Goal: Task Accomplishment & Management: Complete application form

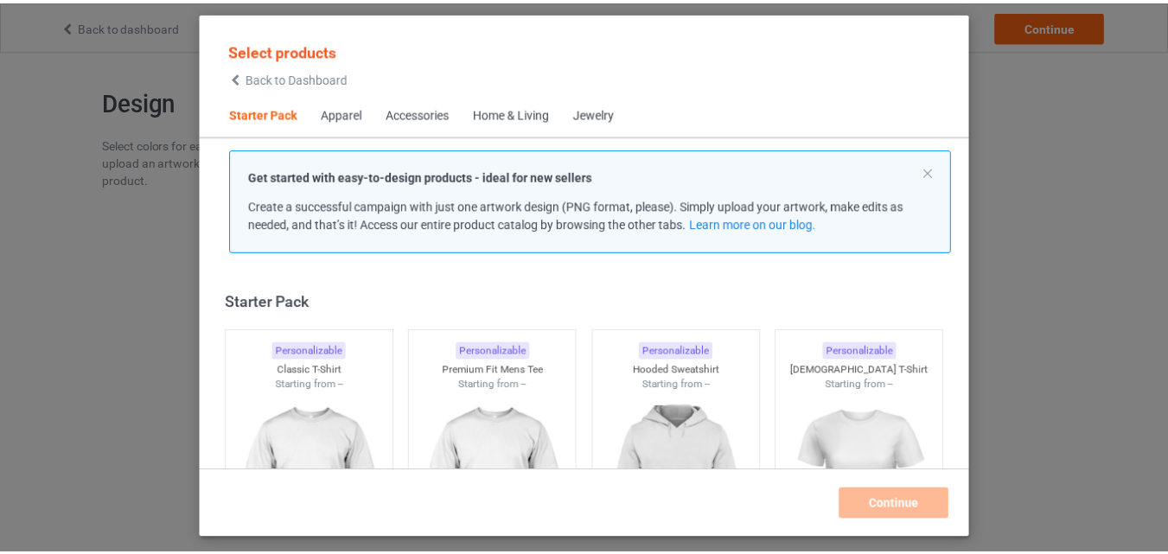
scroll to position [22, 0]
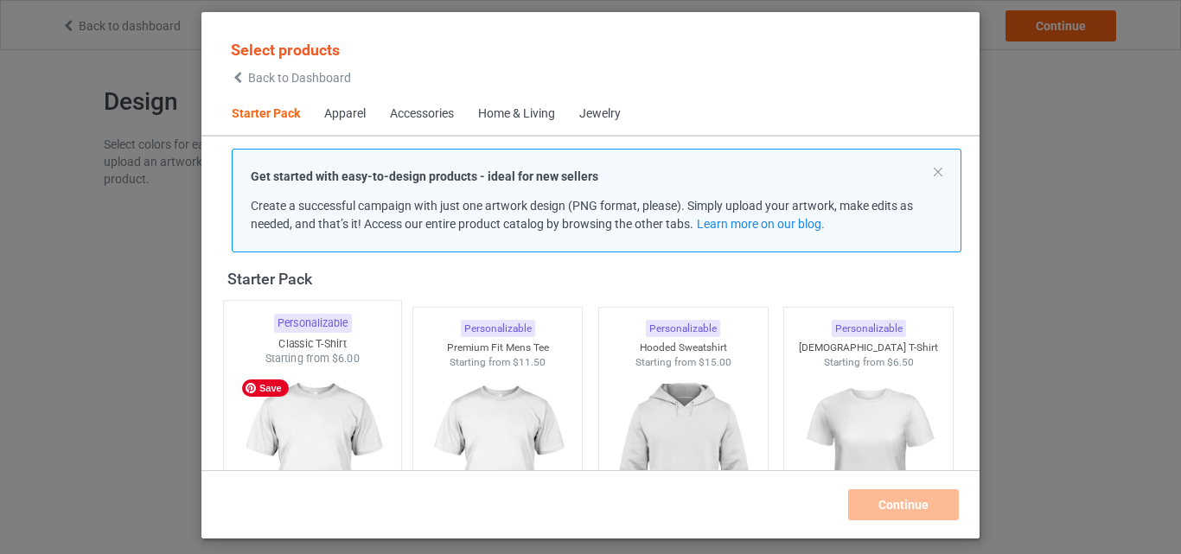
click at [299, 405] on img at bounding box center [312, 468] width 163 height 203
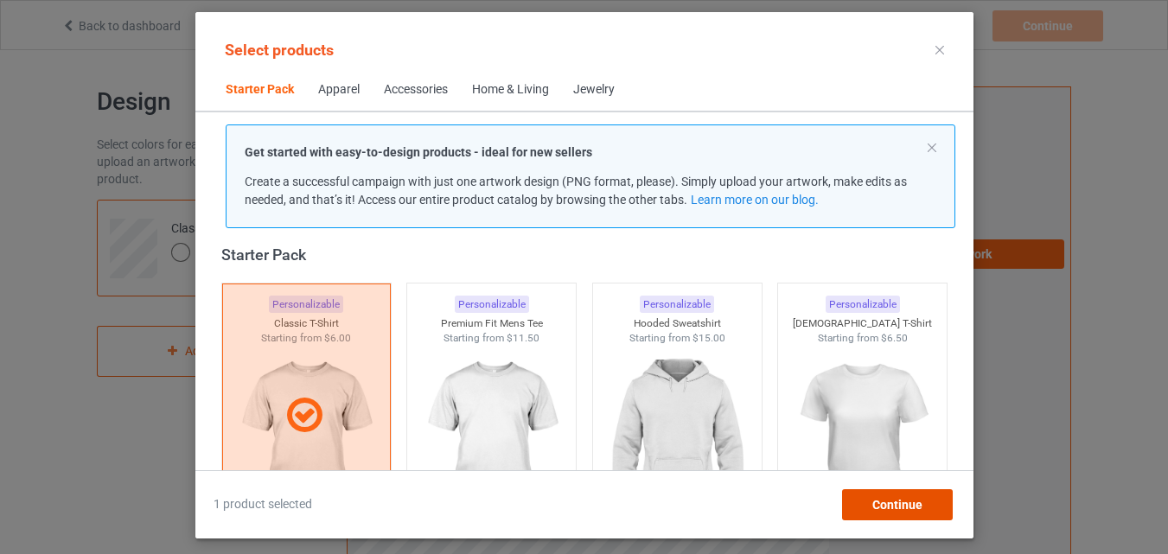
click at [875, 509] on span "Continue" at bounding box center [896, 505] width 50 height 14
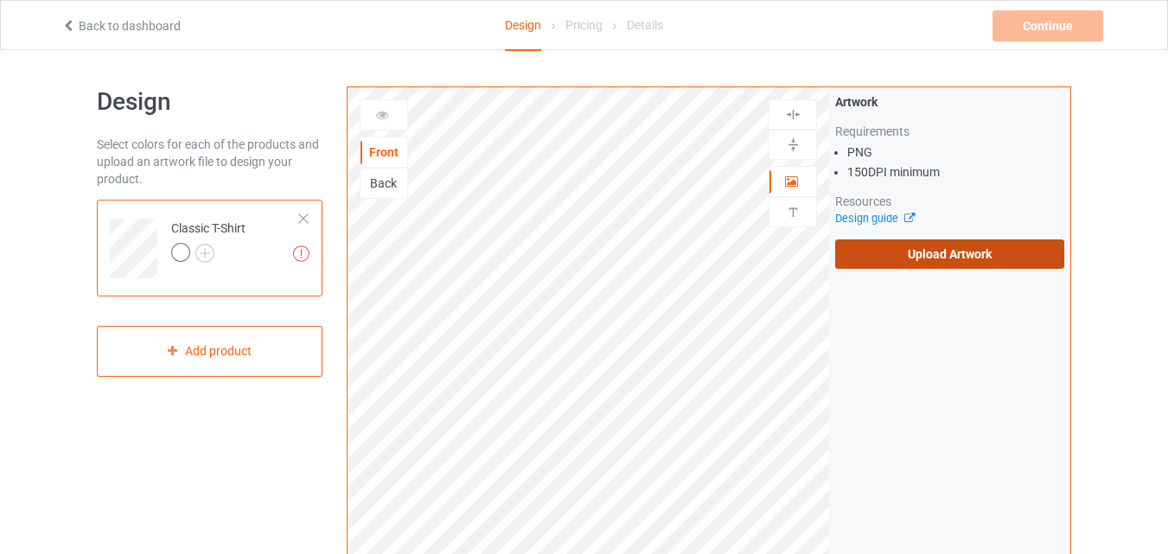
click at [921, 252] on label "Upload Artwork" at bounding box center [949, 253] width 229 height 29
click at [0, 0] on input "Upload Artwork" at bounding box center [0, 0] width 0 height 0
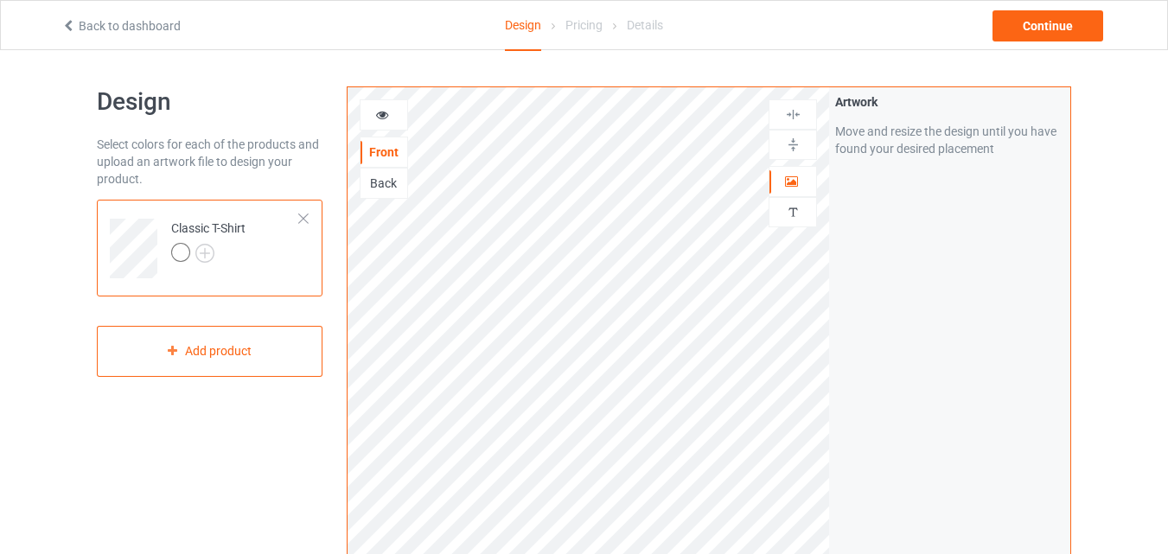
click at [371, 110] on div at bounding box center [383, 114] width 47 height 17
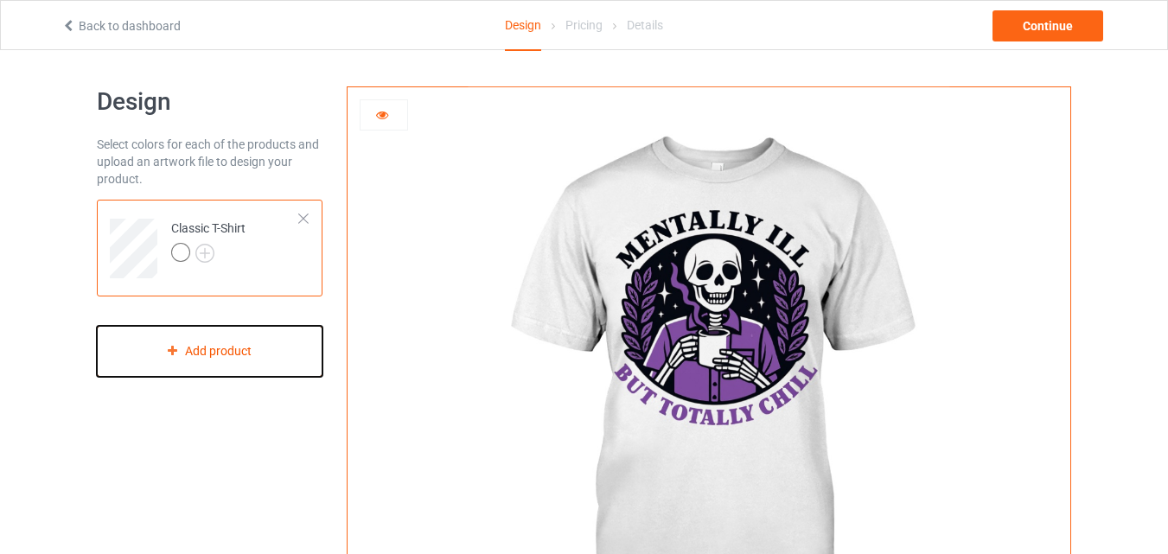
click at [176, 349] on icon at bounding box center [172, 350] width 15 height 10
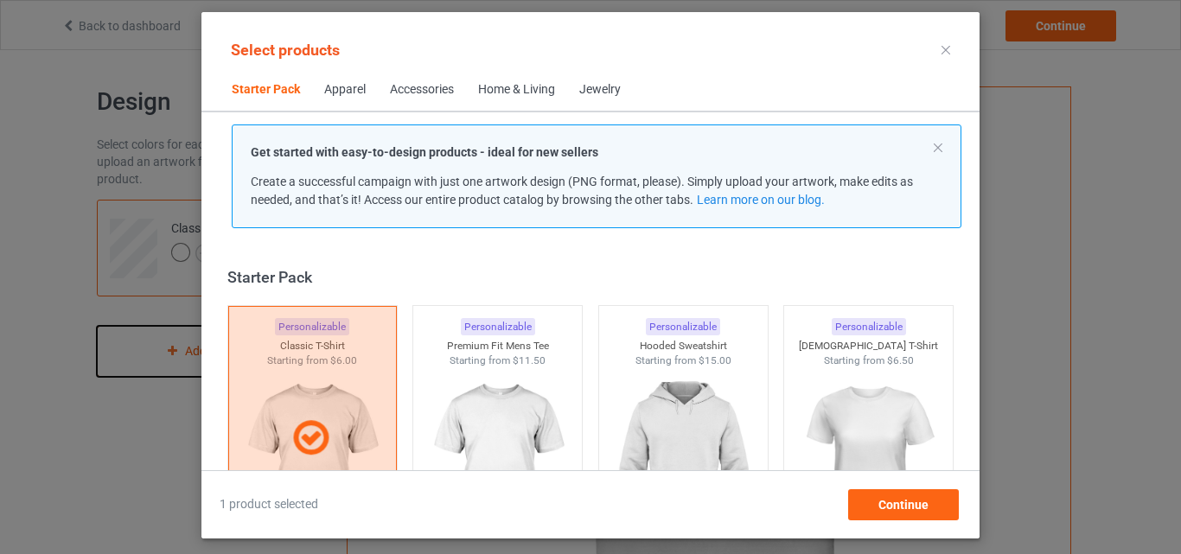
scroll to position [22, 0]
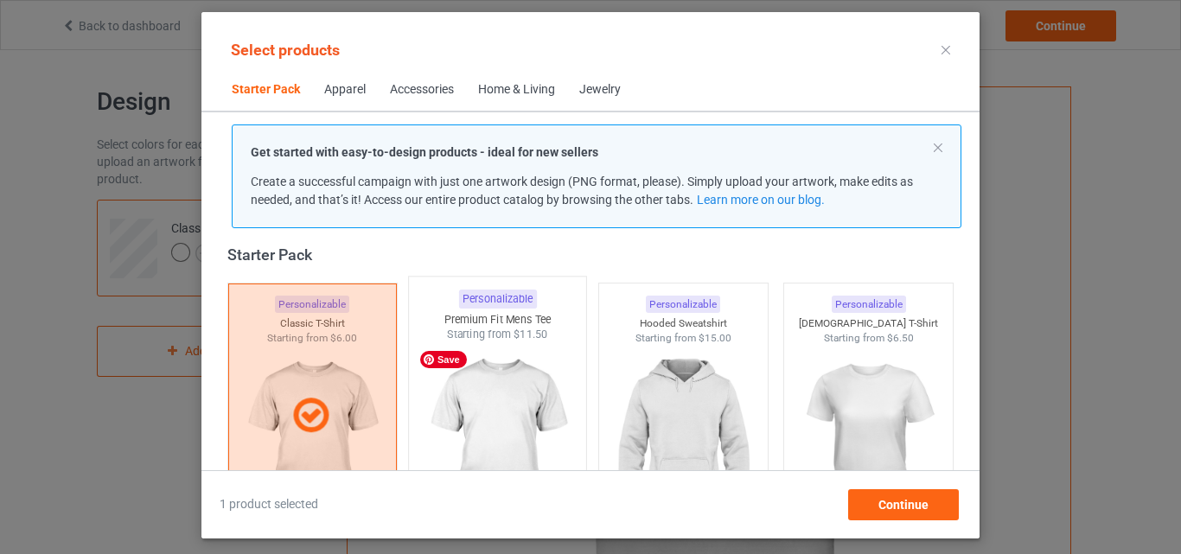
click at [507, 365] on img at bounding box center [498, 443] width 163 height 203
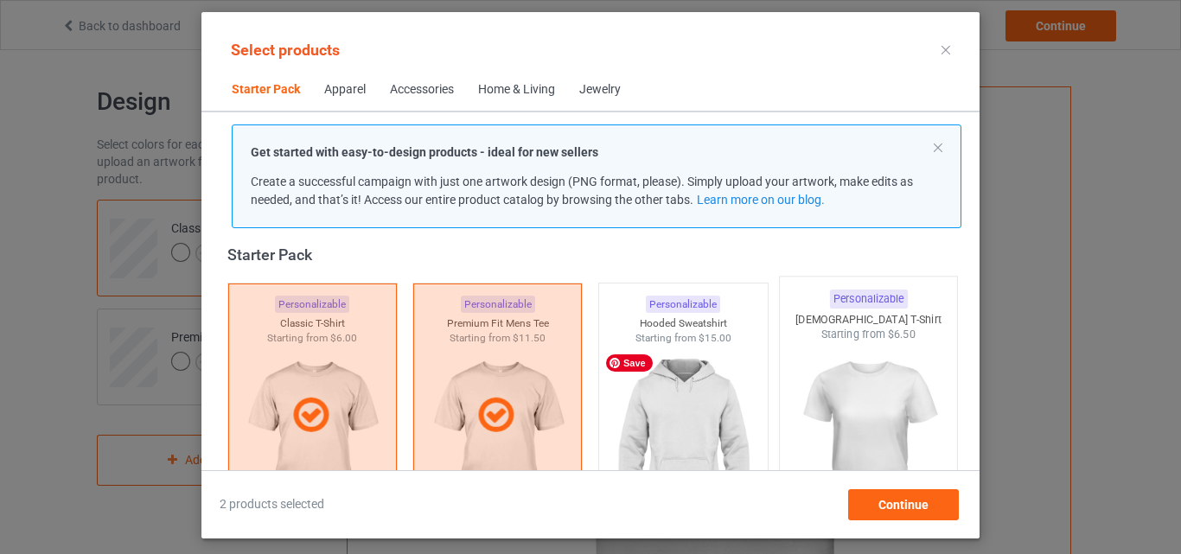
click at [686, 383] on img at bounding box center [683, 443] width 155 height 194
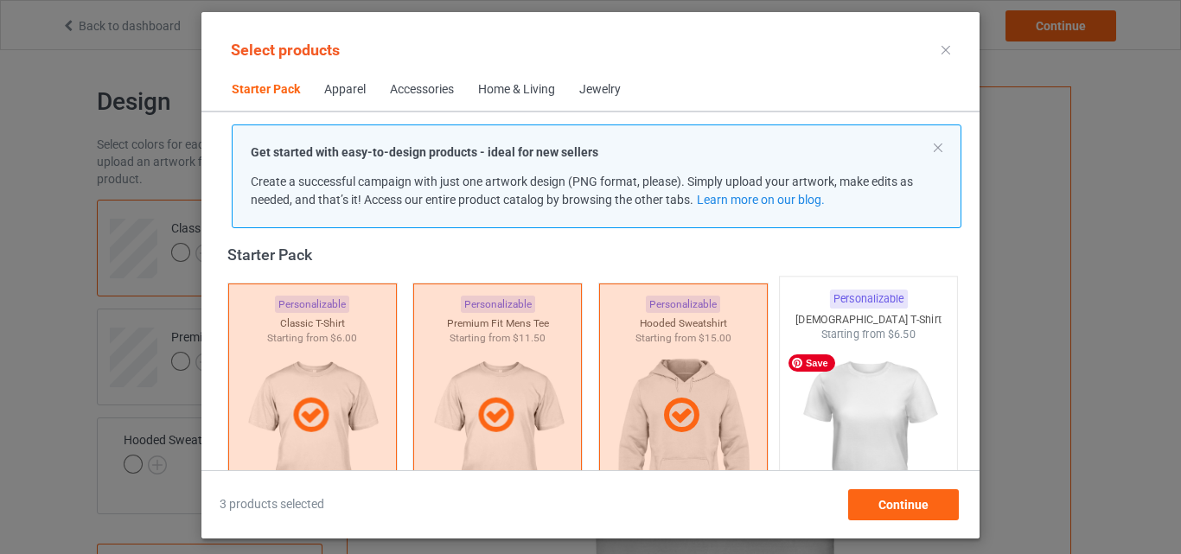
click at [839, 366] on img at bounding box center [868, 443] width 163 height 203
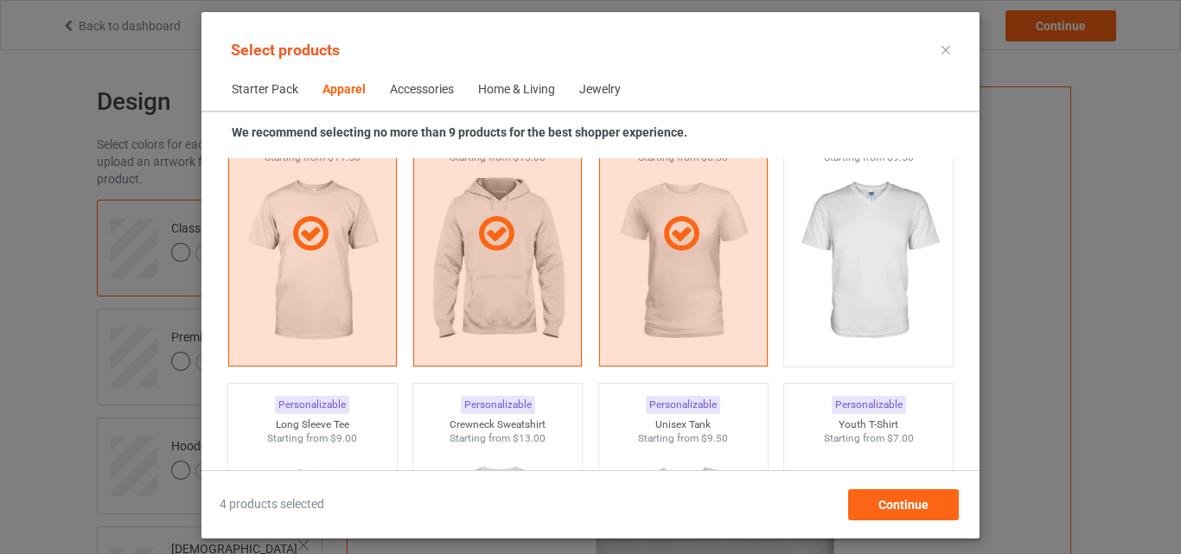
scroll to position [840, 0]
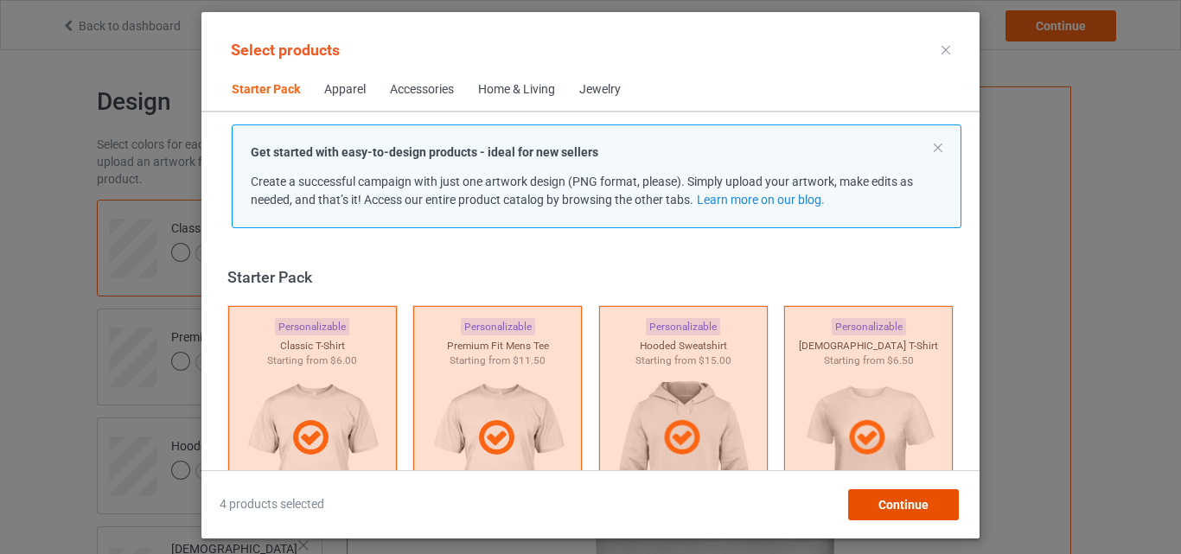
click at [892, 500] on span "Continue" at bounding box center [903, 505] width 50 height 14
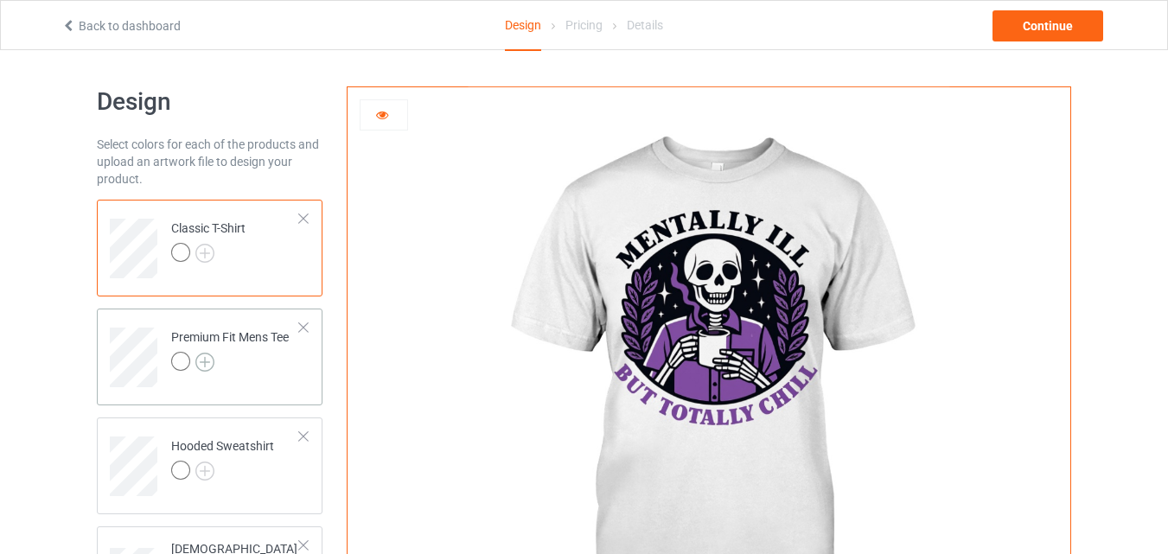
click at [200, 360] on img at bounding box center [204, 362] width 19 height 19
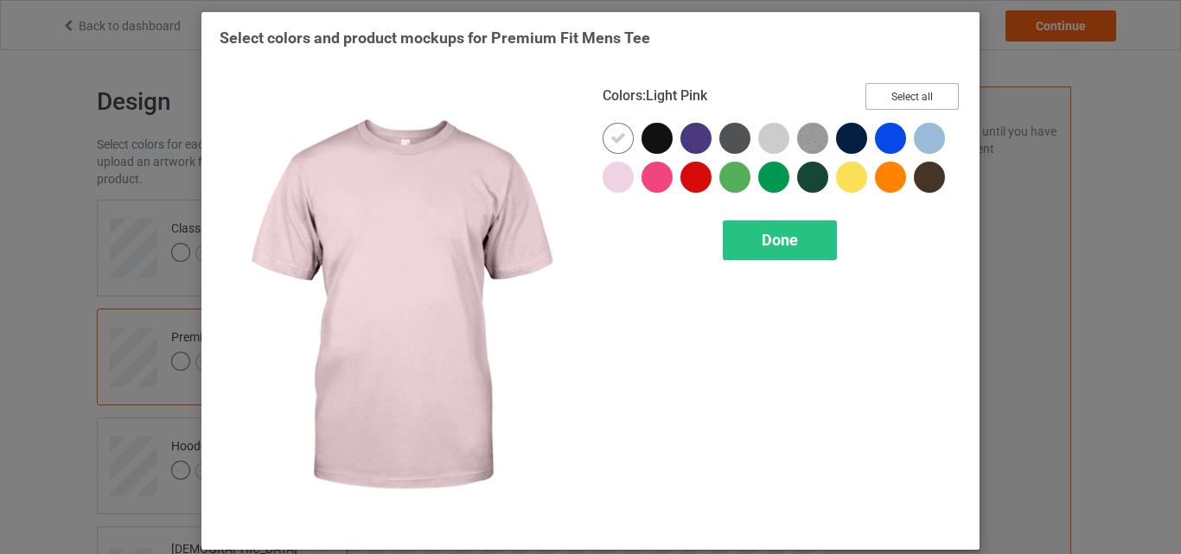
click at [891, 101] on button "Select all" at bounding box center [911, 96] width 93 height 27
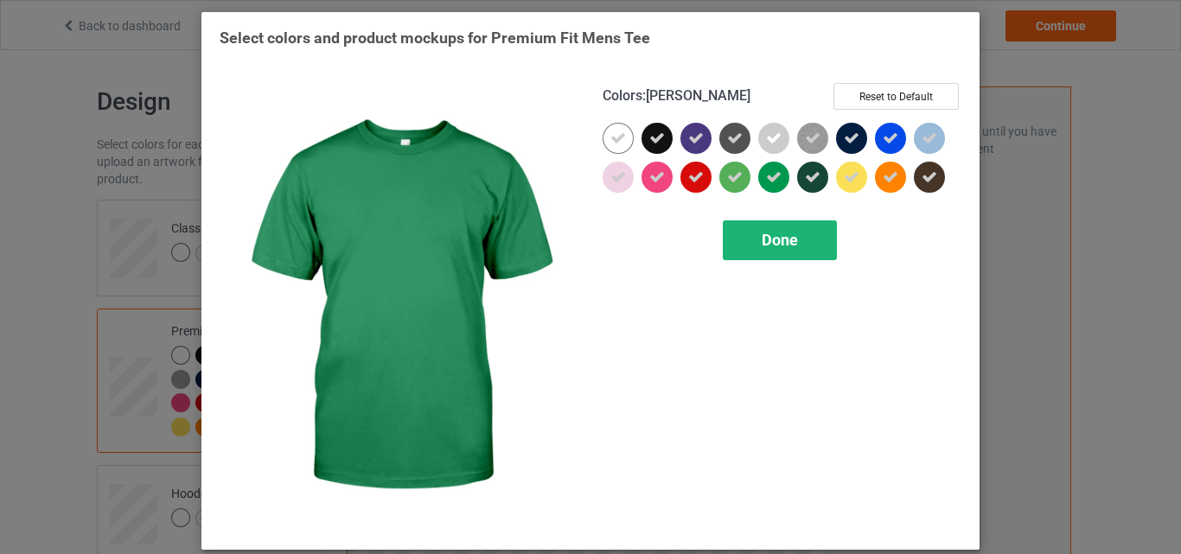
click at [807, 233] on div "Done" at bounding box center [780, 240] width 114 height 40
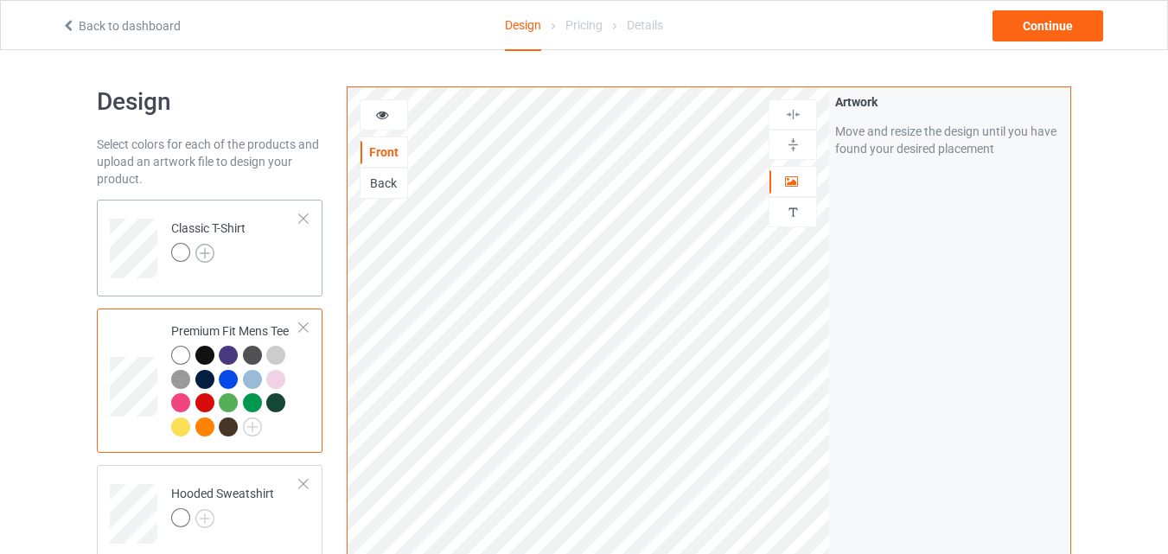
click at [209, 257] on img at bounding box center [204, 253] width 19 height 19
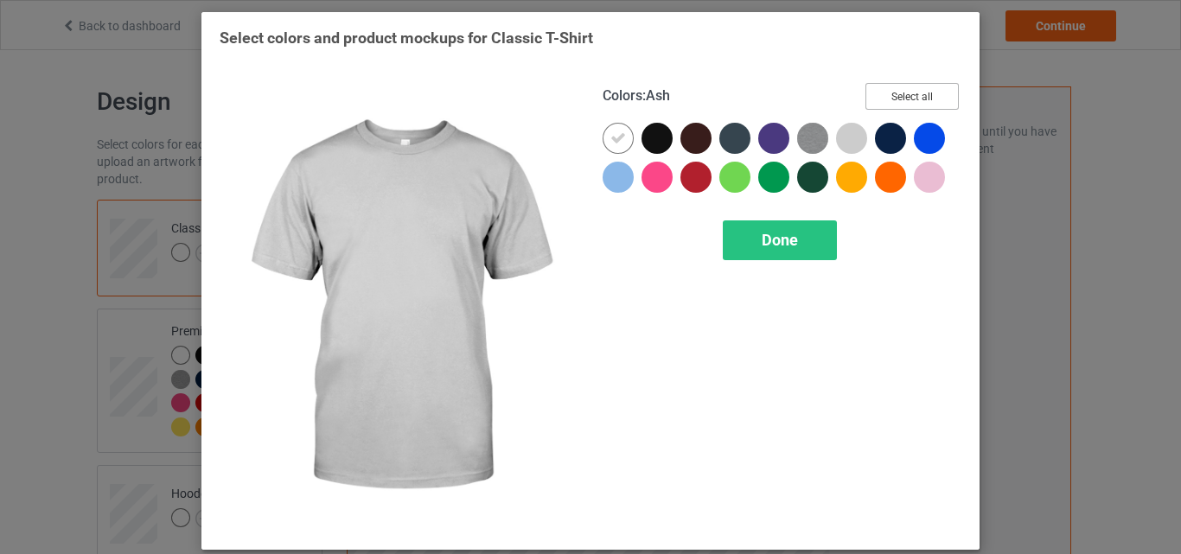
click at [902, 84] on button "Select all" at bounding box center [911, 96] width 93 height 27
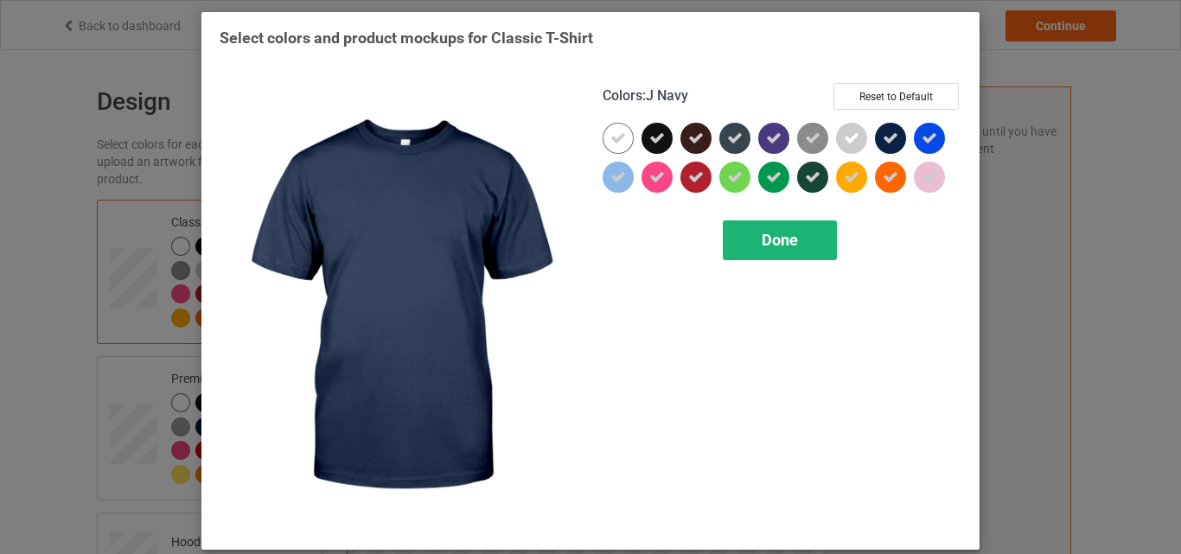
click at [773, 236] on span "Done" at bounding box center [780, 240] width 36 height 18
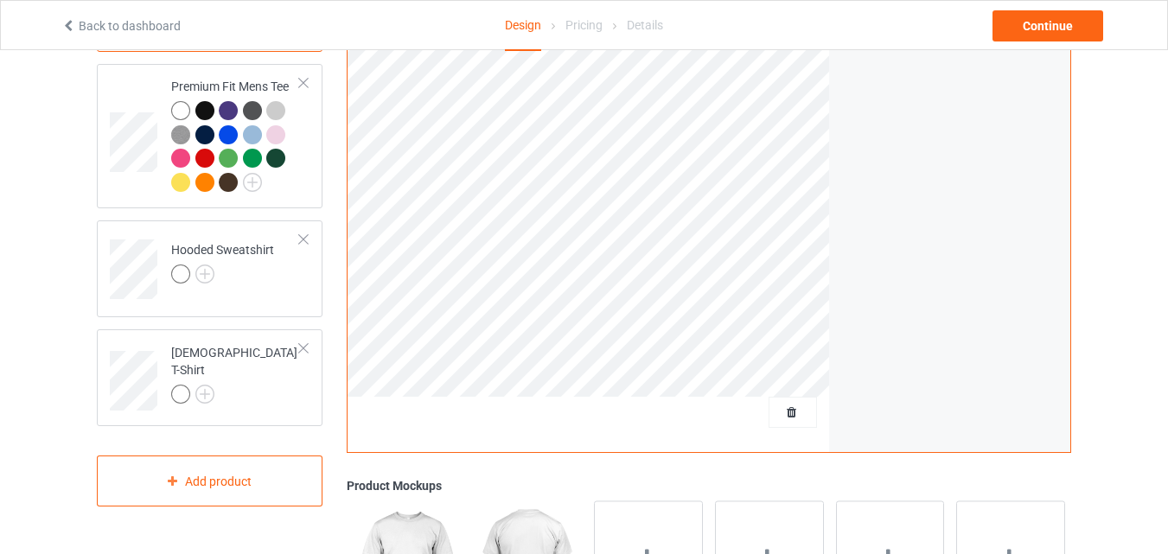
scroll to position [294, 0]
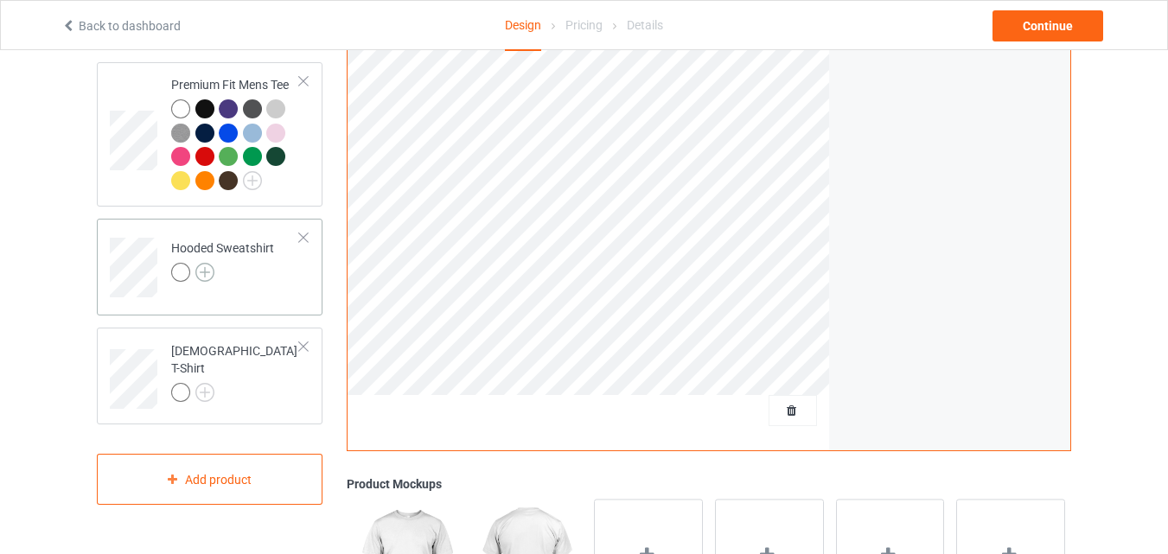
click at [200, 278] on img at bounding box center [204, 272] width 19 height 19
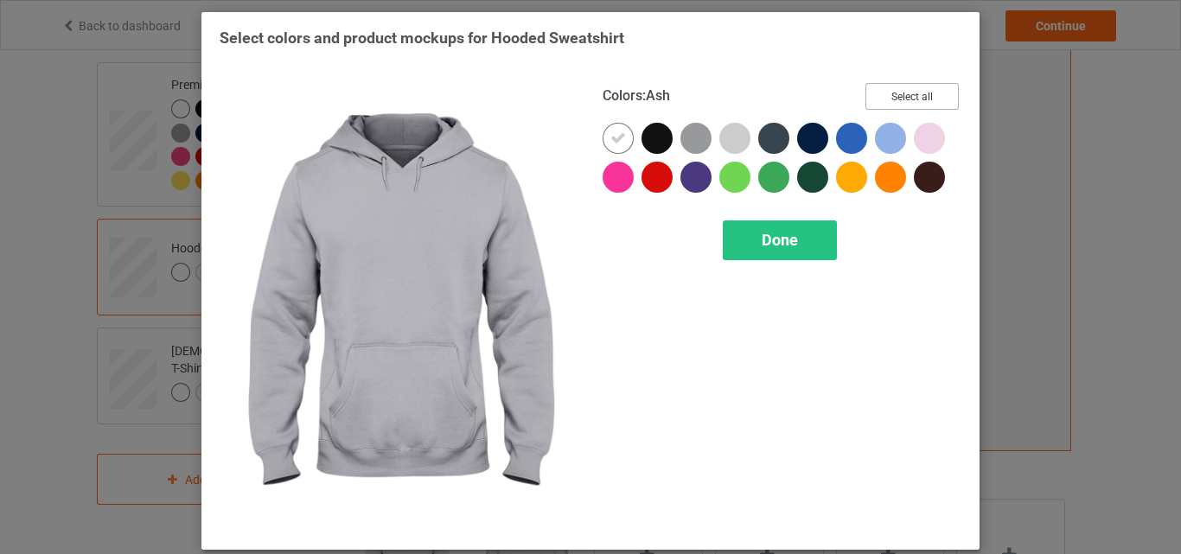
click at [909, 105] on button "Select all" at bounding box center [911, 96] width 93 height 27
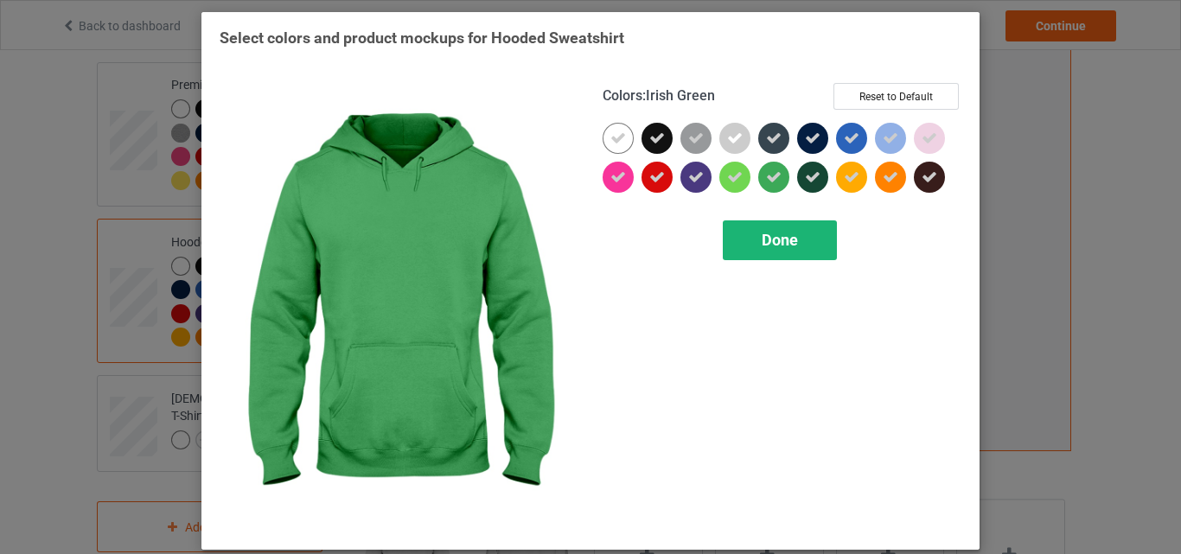
click at [751, 254] on div "Done" at bounding box center [780, 240] width 114 height 40
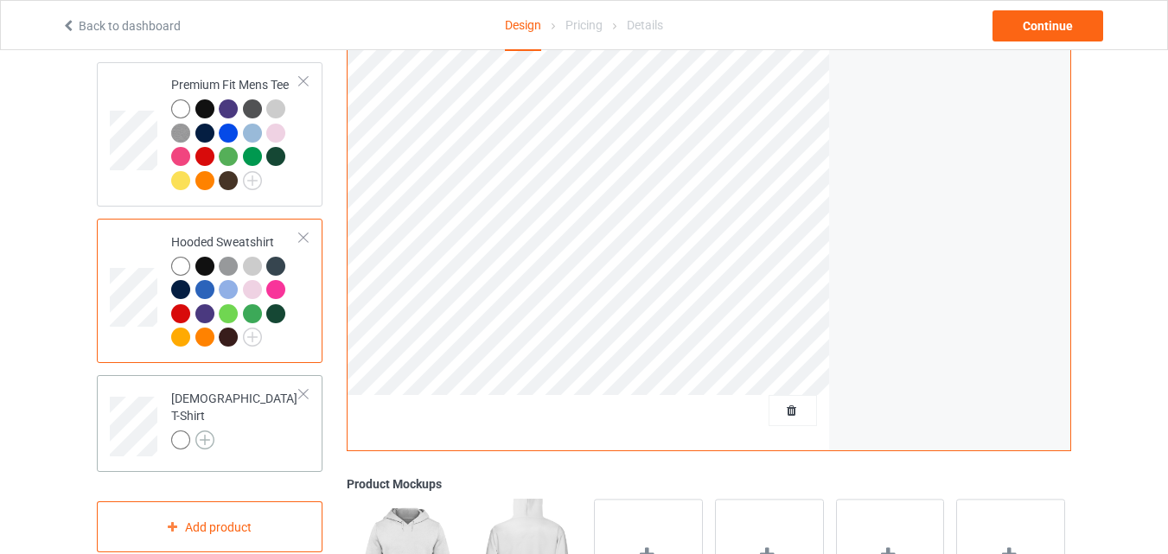
click at [200, 430] on img at bounding box center [204, 439] width 19 height 19
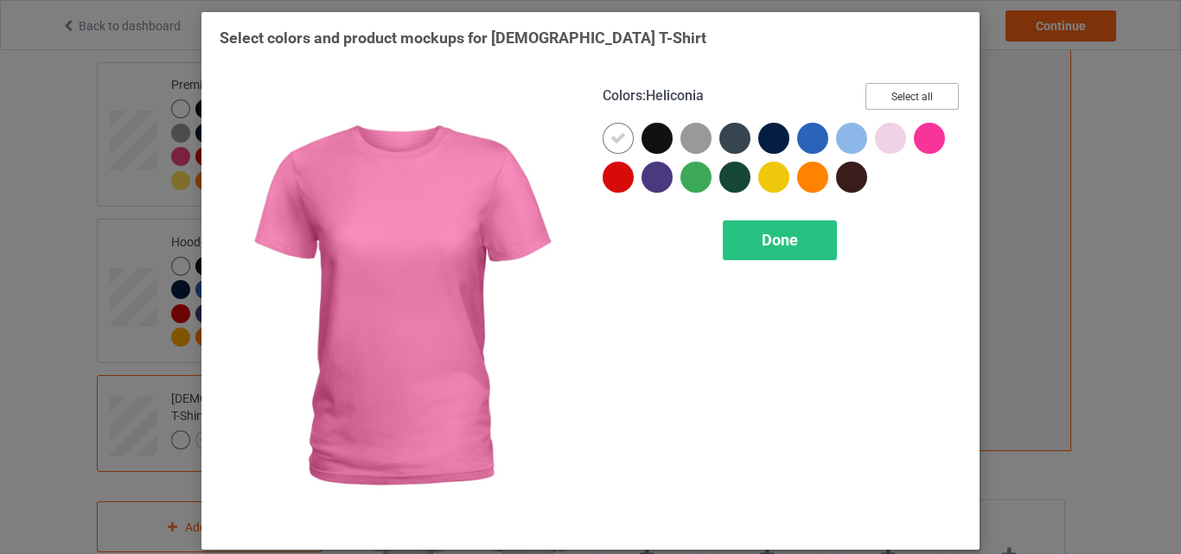
click at [916, 102] on button "Select all" at bounding box center [911, 96] width 93 height 27
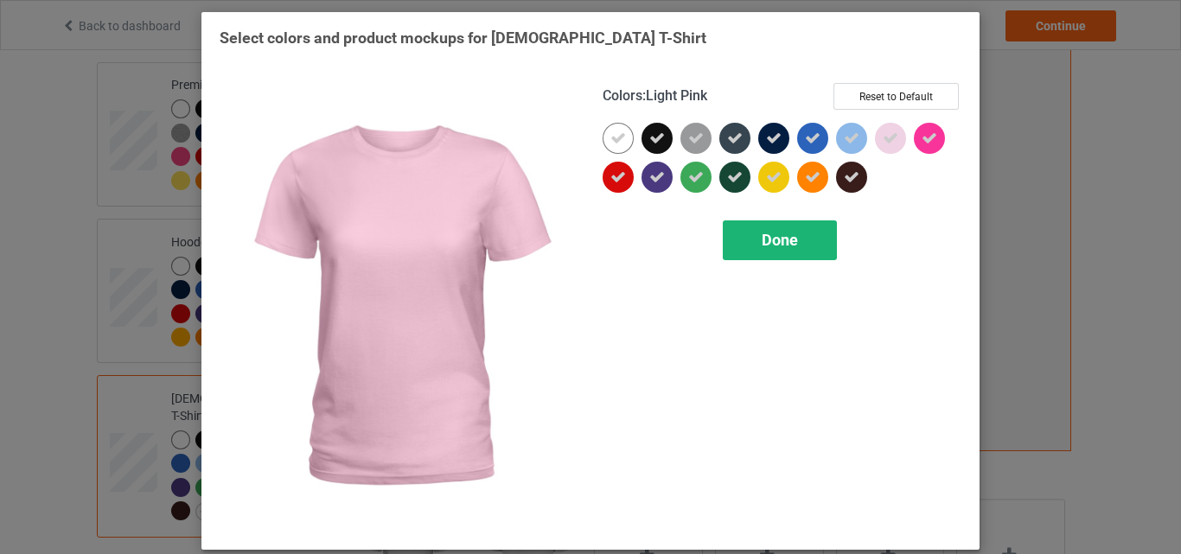
click at [786, 242] on span "Done" at bounding box center [780, 240] width 36 height 18
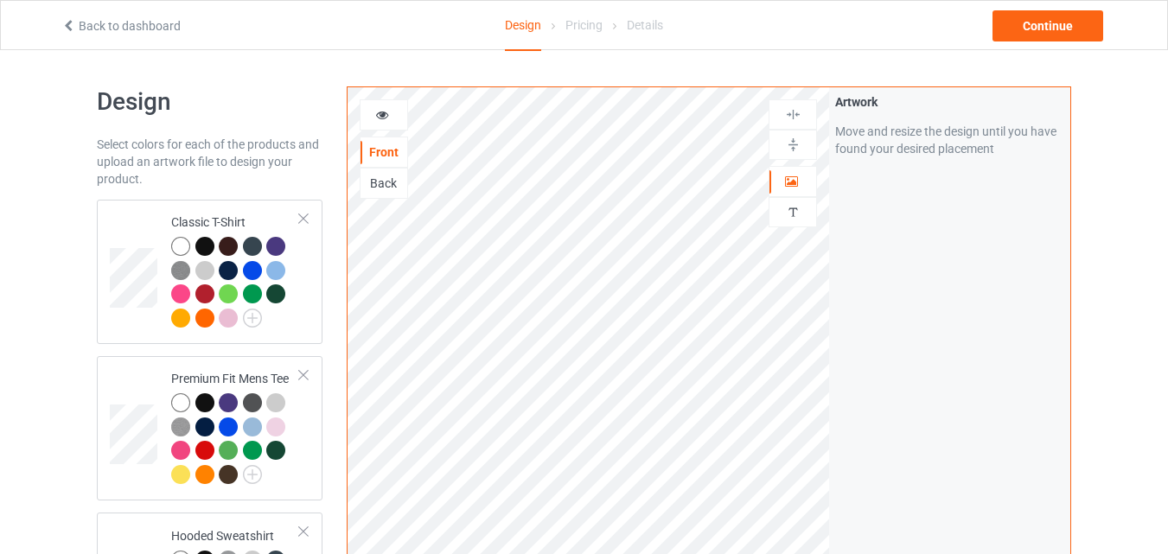
click at [373, 121] on div at bounding box center [383, 114] width 47 height 17
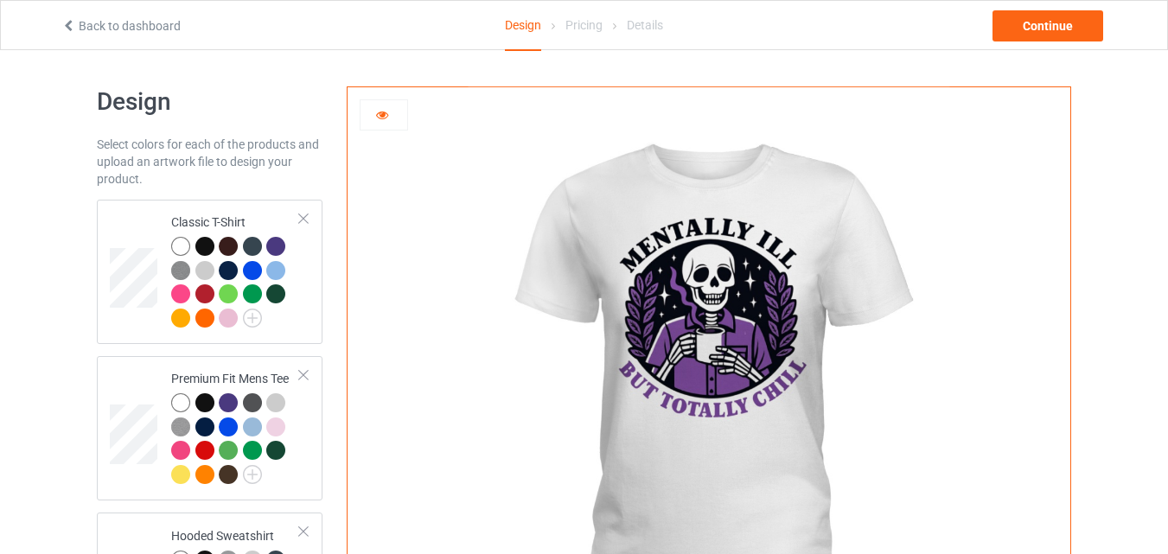
click at [373, 121] on div at bounding box center [383, 114] width 47 height 17
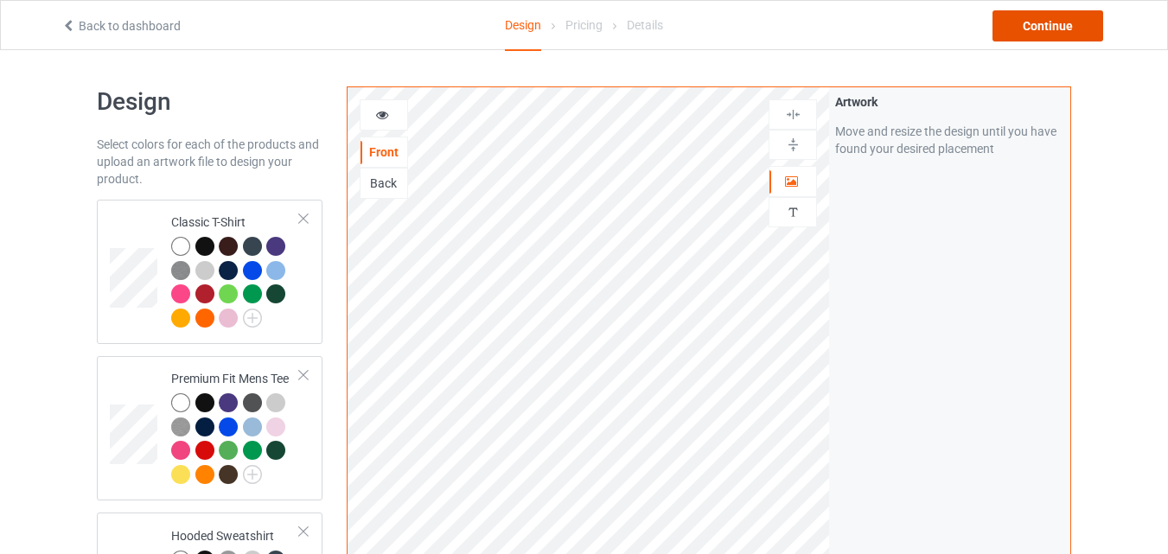
click at [1058, 28] on div "Continue" at bounding box center [1047, 25] width 111 height 31
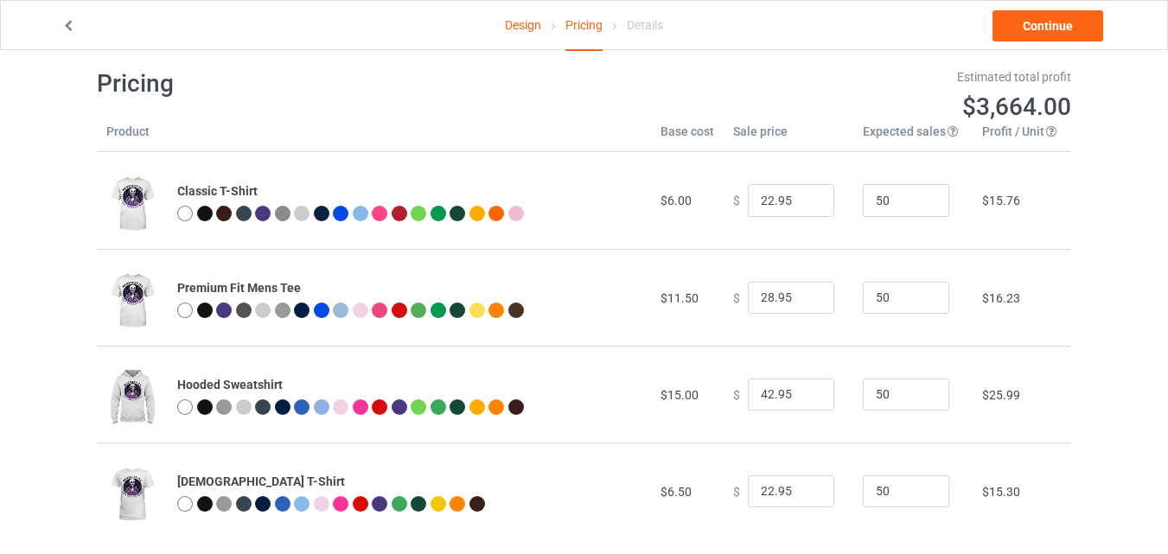
scroll to position [17, 0]
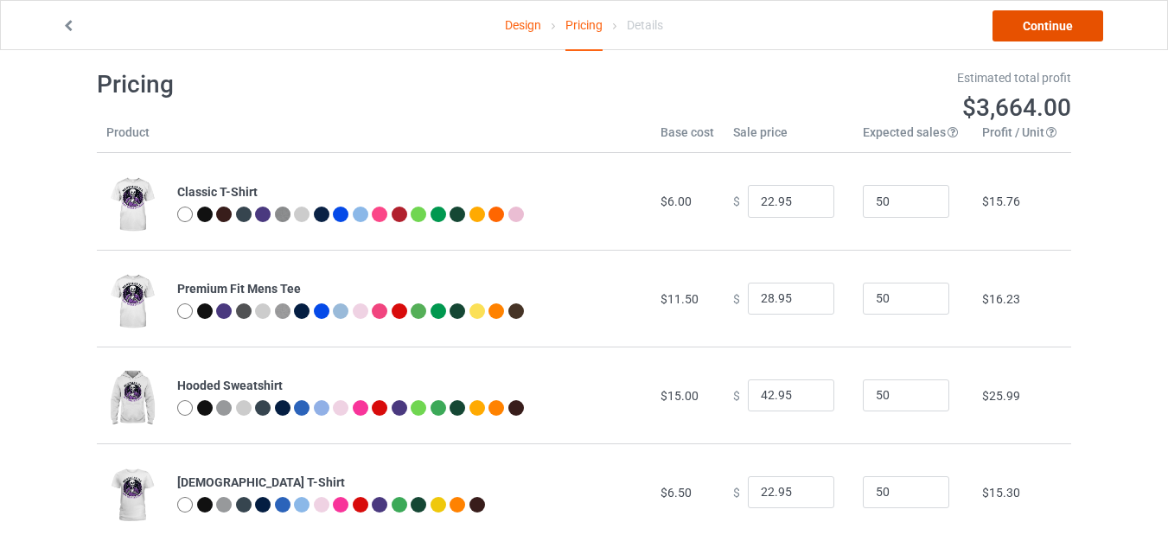
click at [1011, 15] on link "Continue" at bounding box center [1047, 25] width 111 height 31
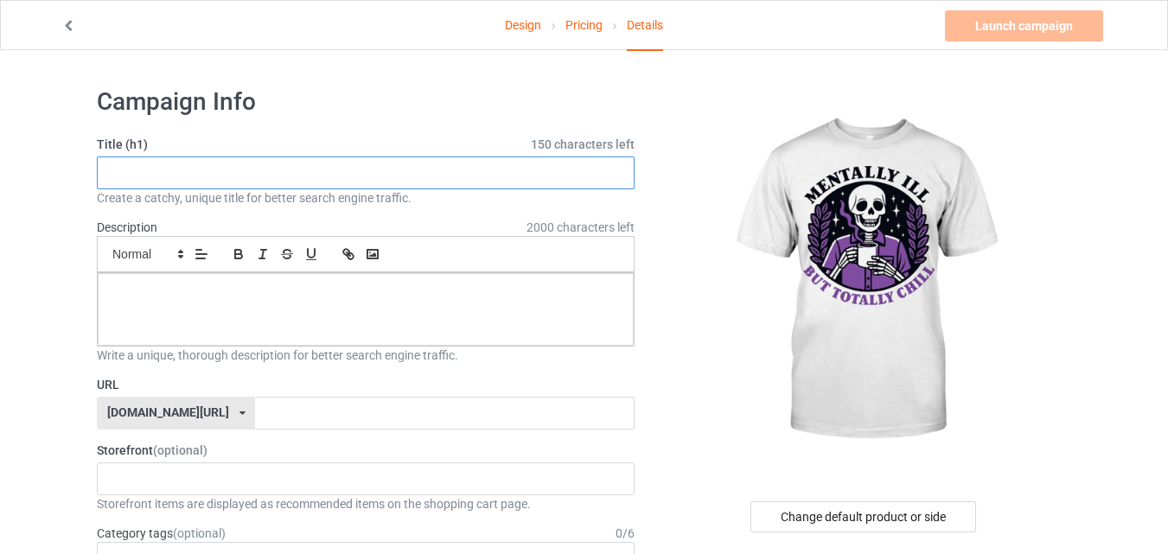
click at [303, 175] on input "text" at bounding box center [366, 172] width 538 height 33
type input "Mentally Ill"
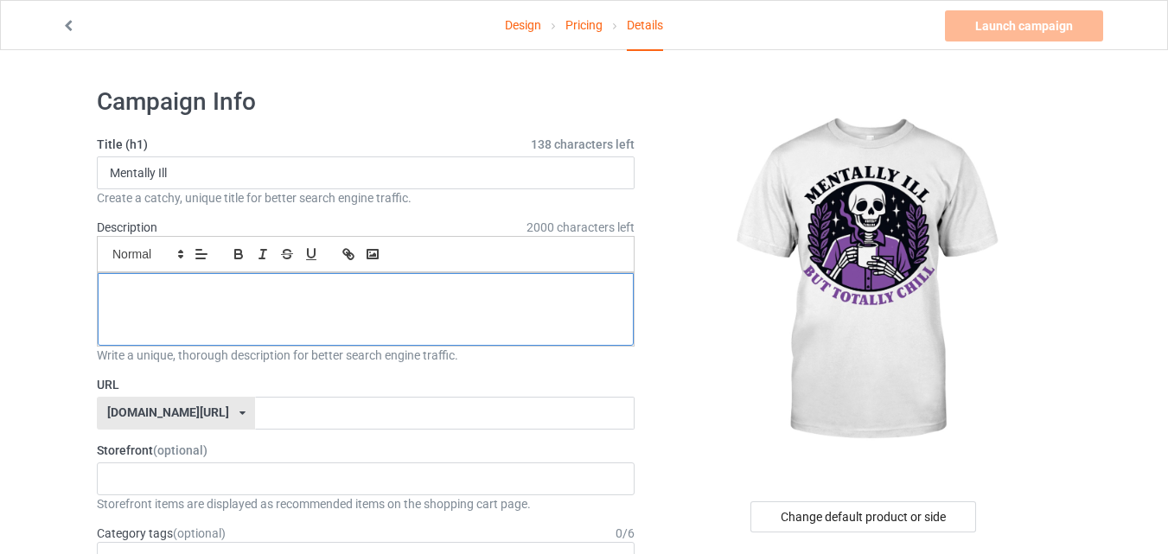
click at [170, 308] on div at bounding box center [366, 309] width 536 height 73
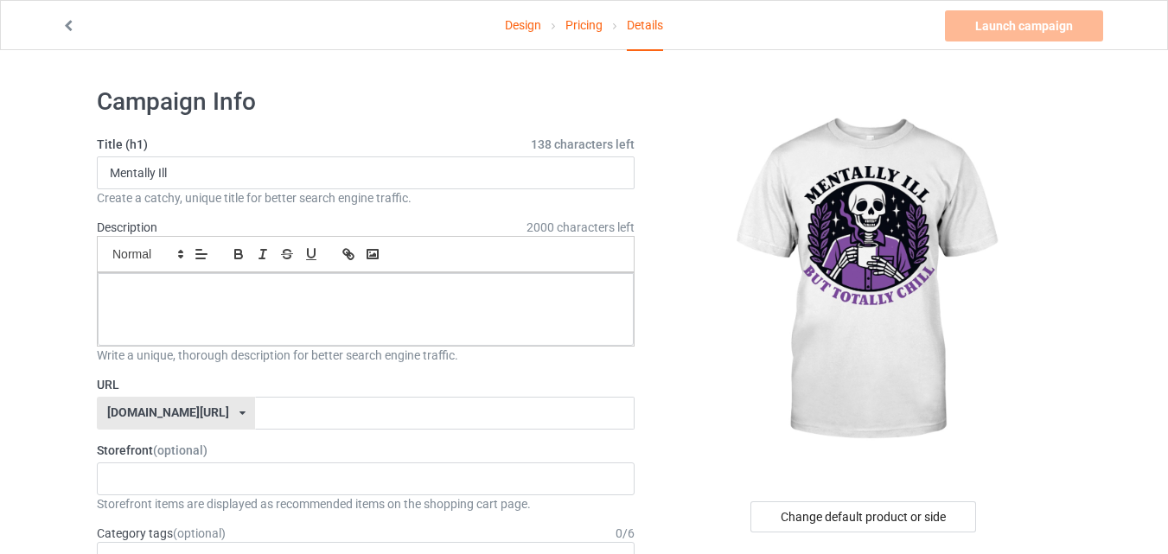
click at [73, 31] on link at bounding box center [69, 26] width 17 height 14
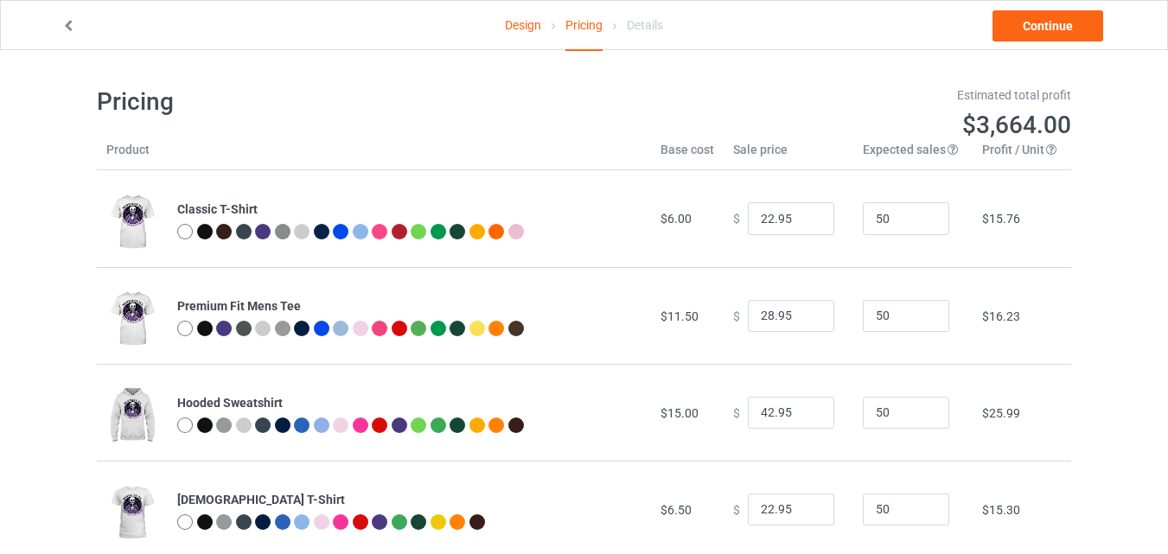
click at [73, 31] on link at bounding box center [69, 26] width 17 height 14
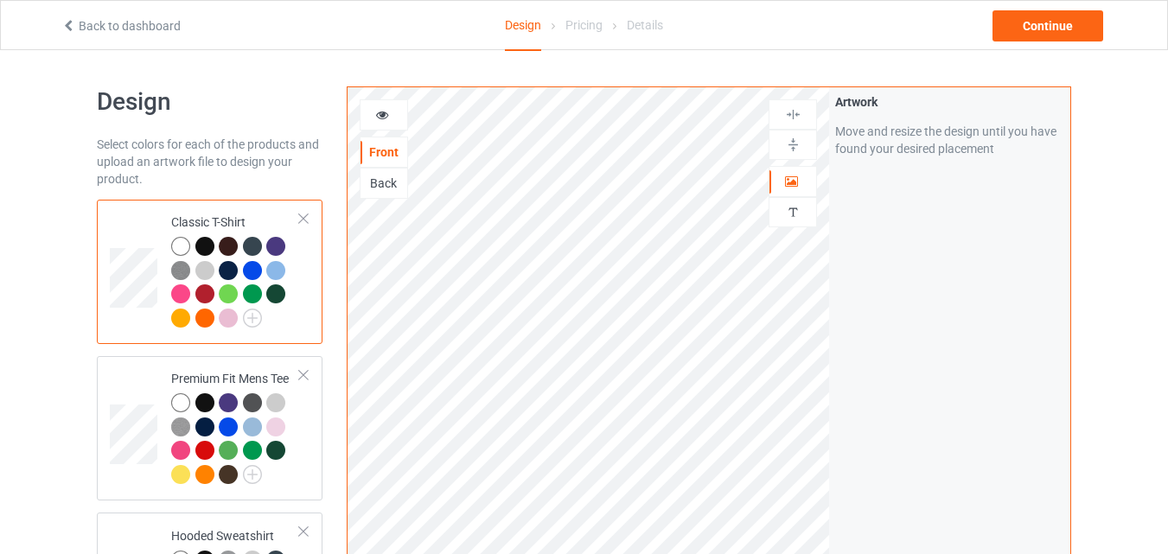
click at [73, 31] on link "Back to dashboard" at bounding box center [120, 26] width 119 height 14
click at [305, 215] on div at bounding box center [303, 219] width 12 height 12
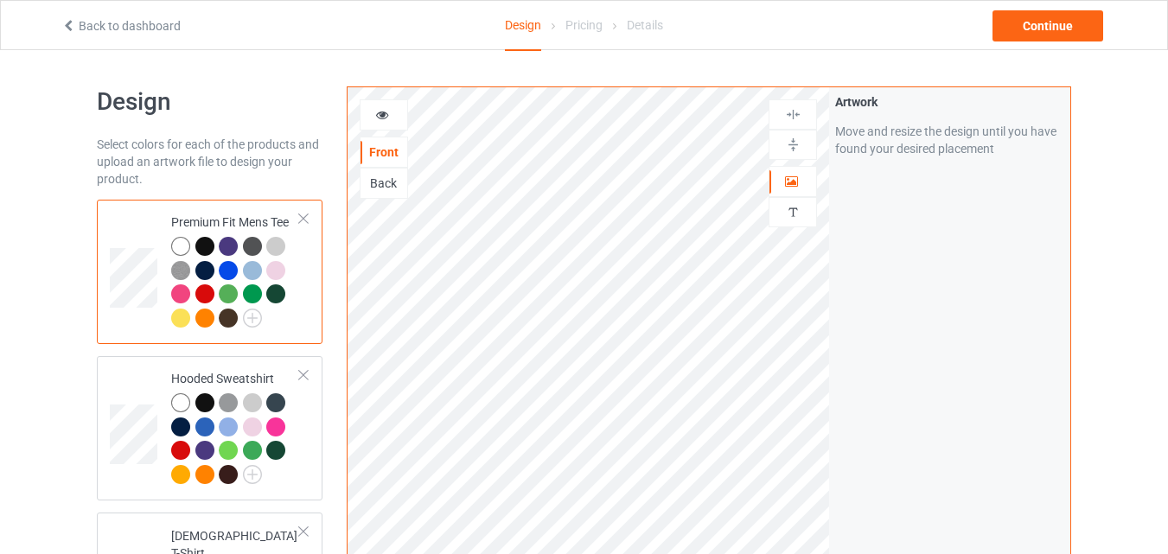
click at [305, 215] on div at bounding box center [303, 219] width 12 height 12
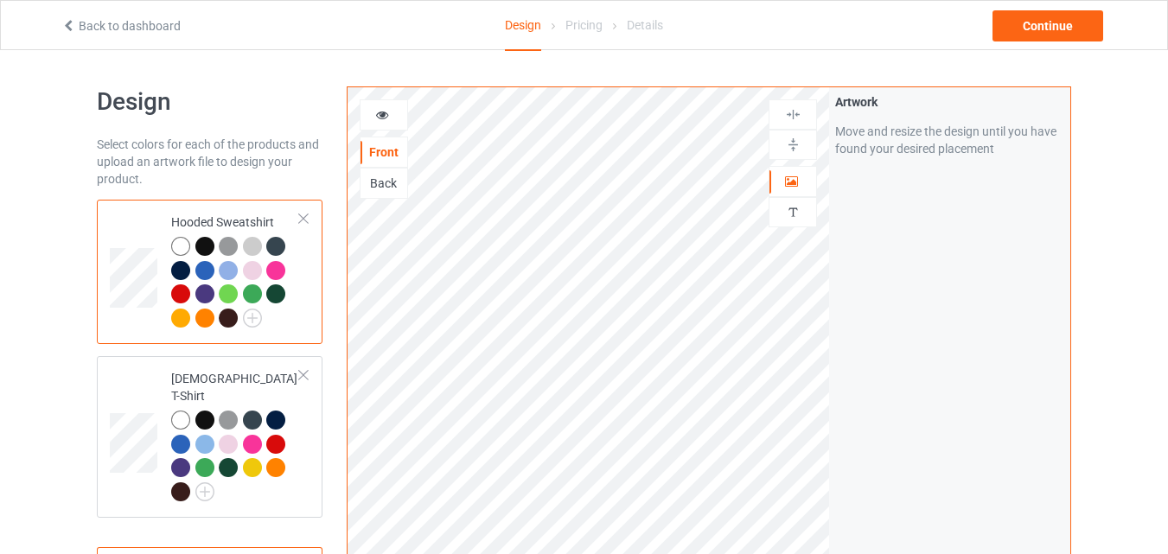
click at [305, 215] on div at bounding box center [303, 219] width 12 height 12
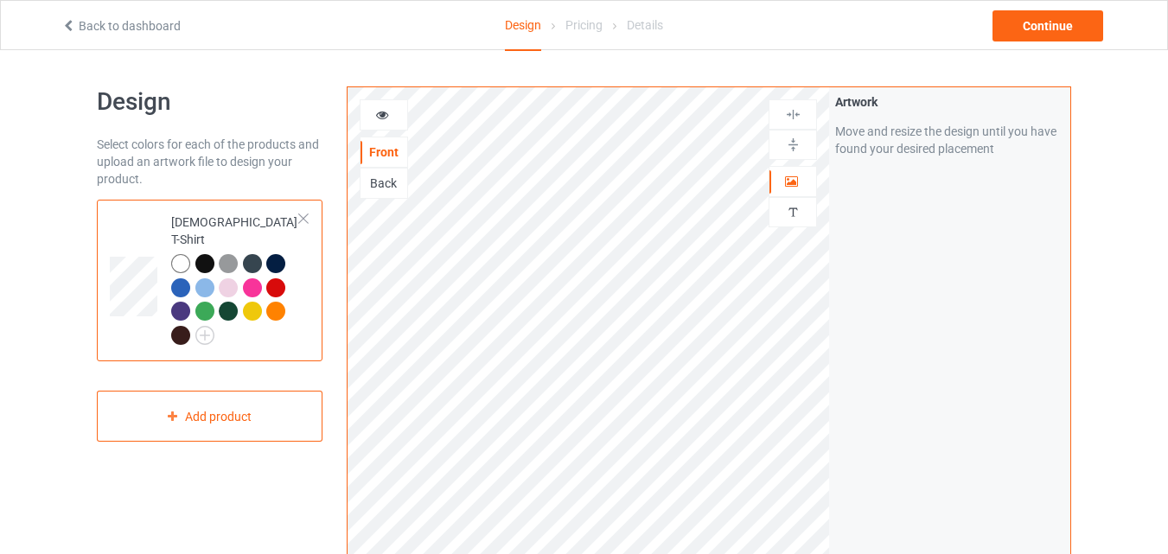
click at [305, 215] on div at bounding box center [303, 219] width 12 height 12
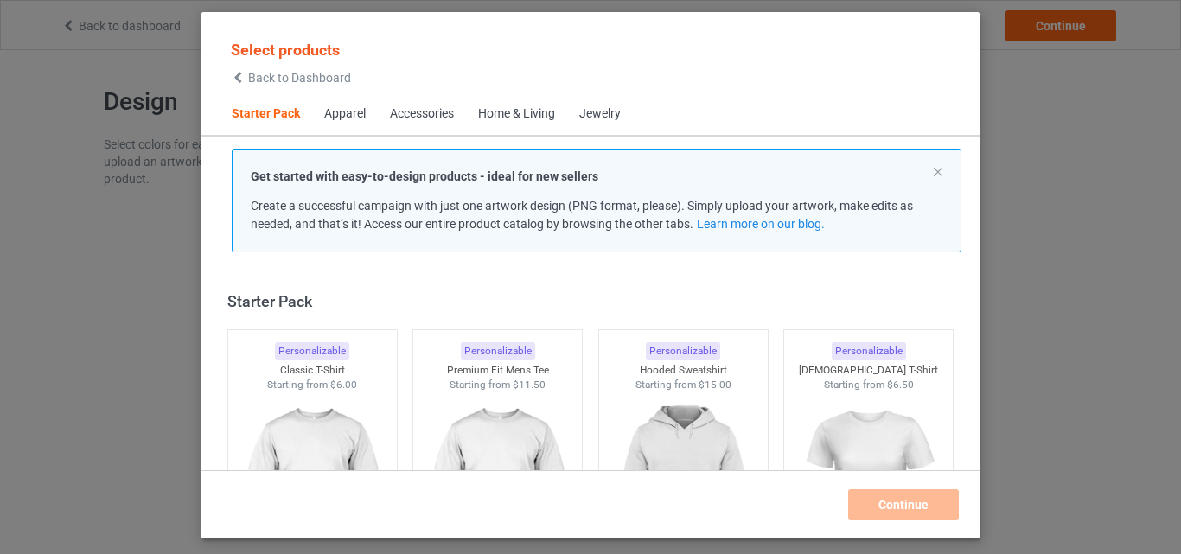
scroll to position [22, 0]
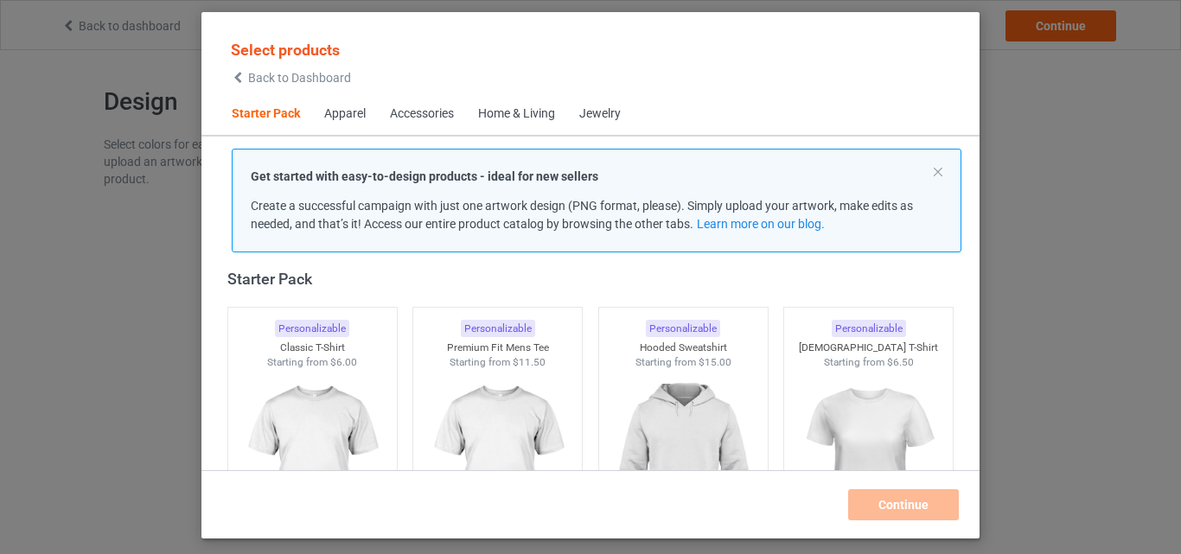
click at [237, 79] on icon at bounding box center [238, 78] width 15 height 12
